Goal: Find specific page/section: Find specific page/section

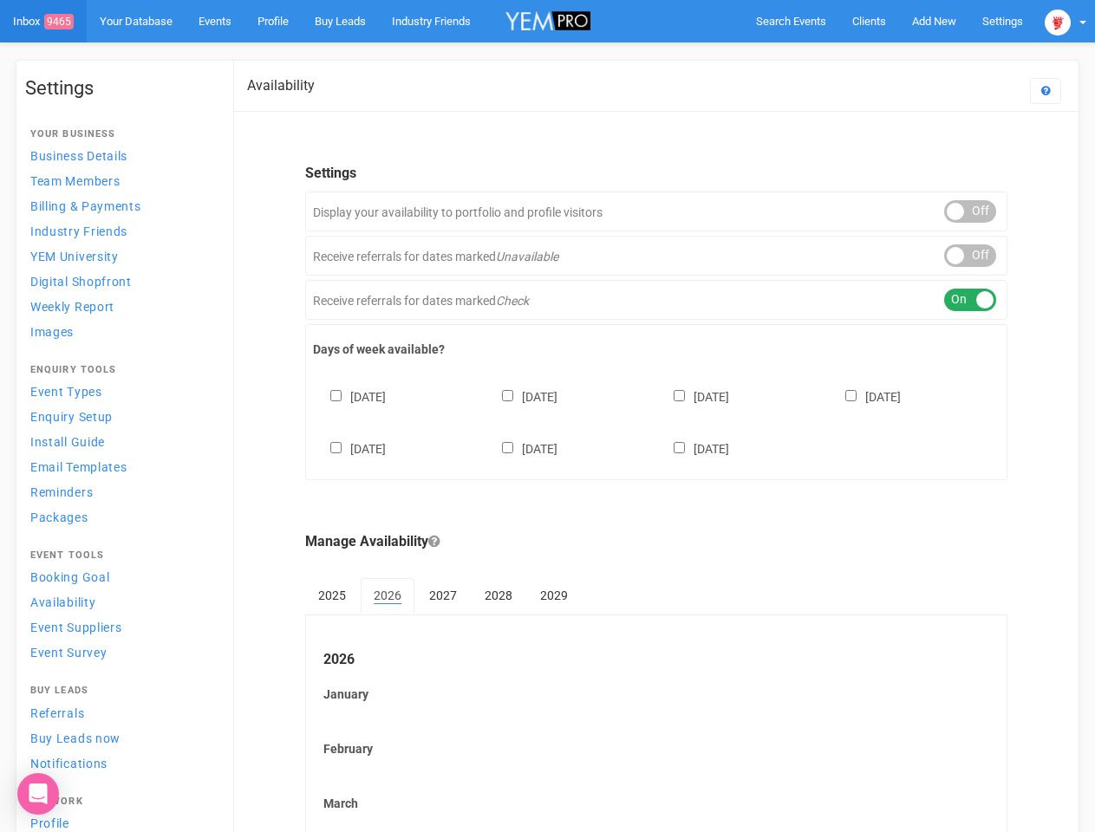
click at [547, 416] on div "[DATE] [DATE] [DATE] [DATE] [DATE] [DATE] [DATE]" at bounding box center [656, 414] width 686 height 104
click at [790, 21] on span "Search Events" at bounding box center [791, 21] width 70 height 13
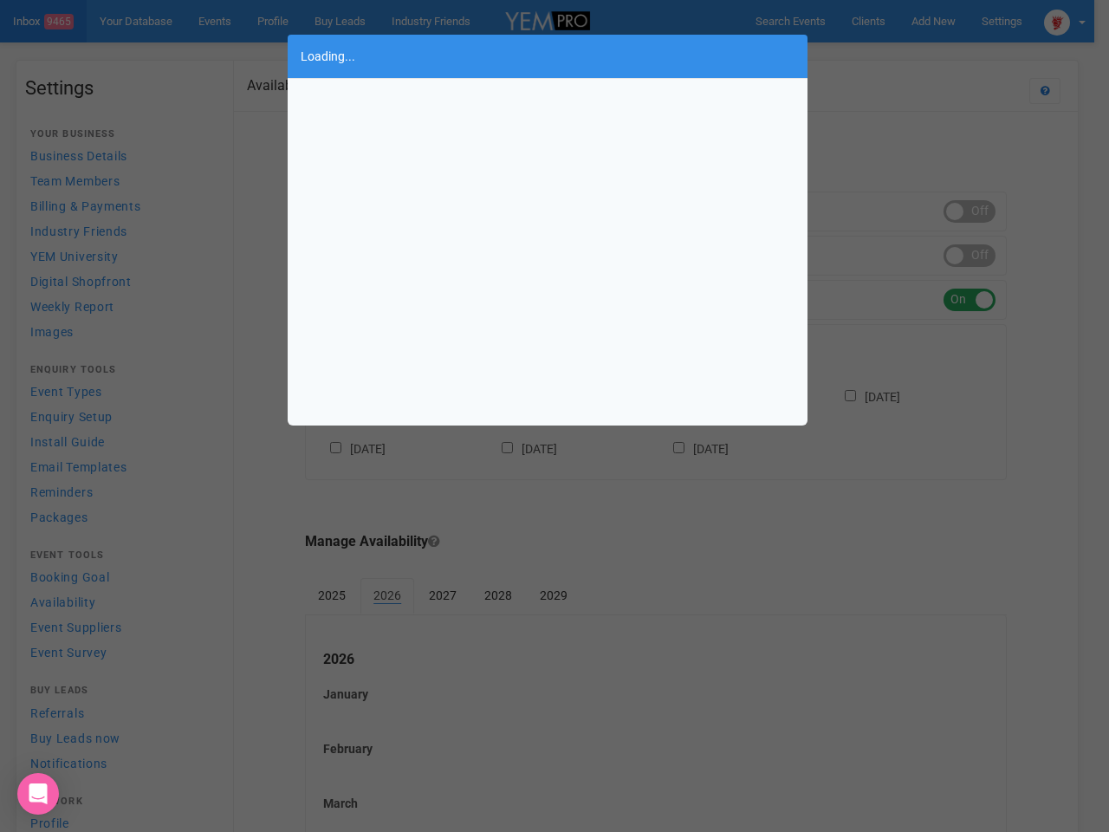
click at [894, 55] on div "Loading..." at bounding box center [554, 416] width 1109 height 832
click at [1065, 21] on div "Loading..." at bounding box center [554, 416] width 1109 height 832
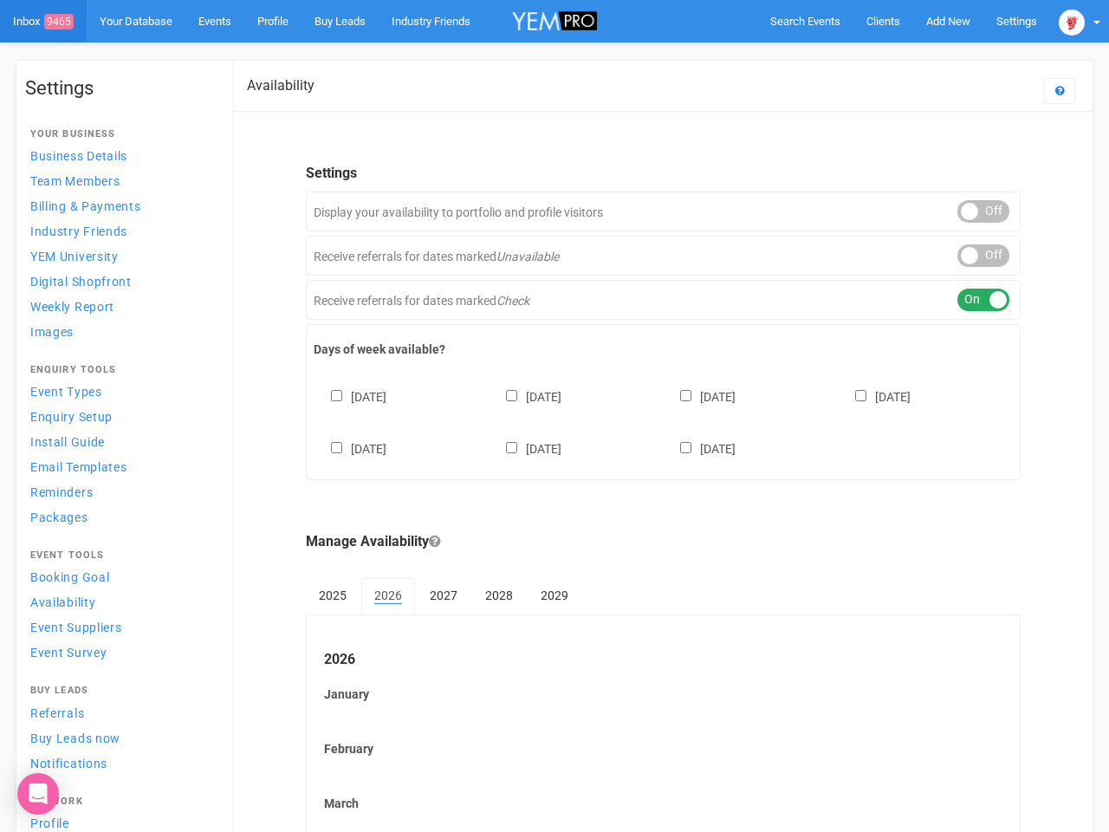
click at [970, 211] on div "ON OFF" at bounding box center [984, 211] width 52 height 23
click at [970, 256] on div "ON OFF" at bounding box center [984, 255] width 52 height 23
click at [970, 300] on div "ON OFF" at bounding box center [984, 300] width 52 height 23
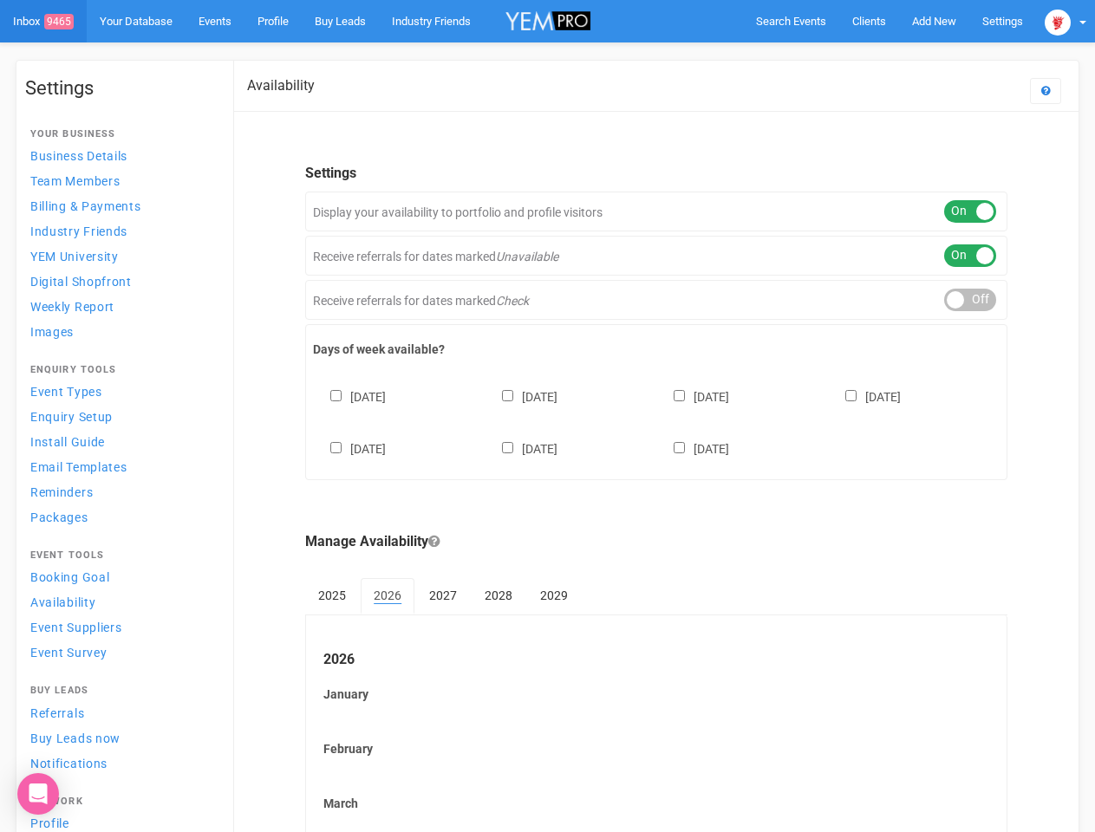
click at [656, 420] on div "[DATE] [DATE] [DATE] [DATE] [DATE] [DATE] [DATE]" at bounding box center [656, 414] width 686 height 104
